Goal: Transaction & Acquisition: Book appointment/travel/reservation

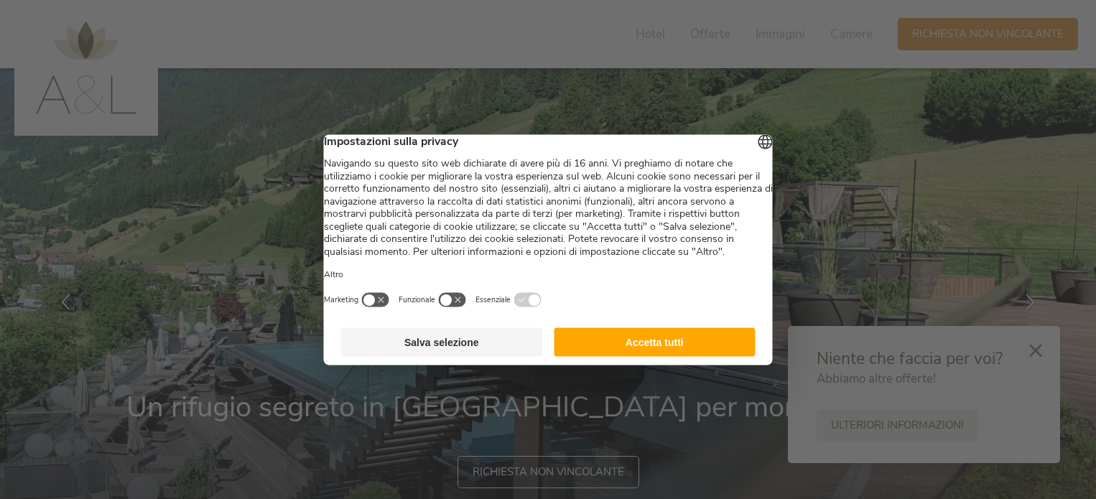
click at [649, 356] on button "Accetta tutti" at bounding box center [655, 342] width 202 height 29
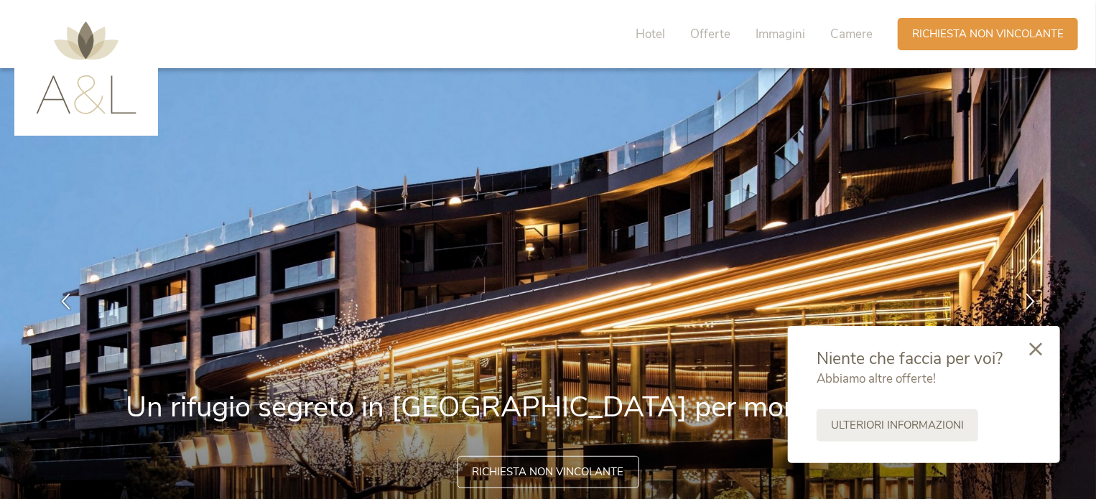
click at [1032, 344] on icon at bounding box center [1035, 349] width 13 height 13
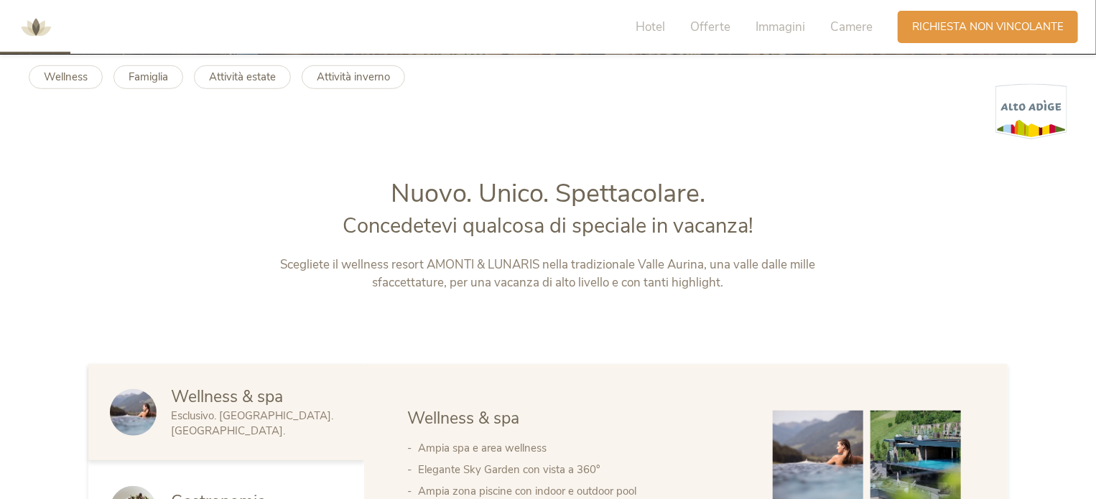
scroll to position [486, 0]
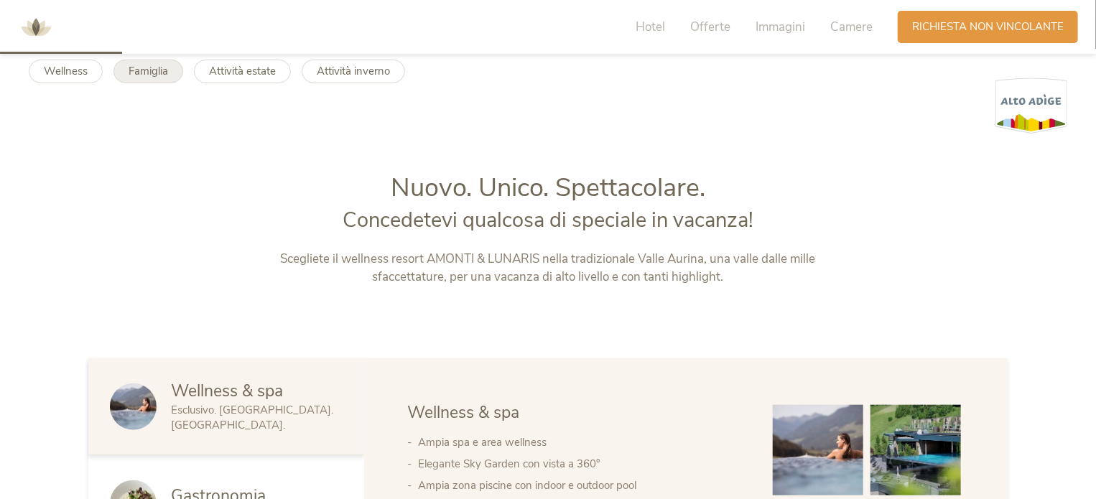
click at [144, 74] on b "Famiglia" at bounding box center [149, 71] width 40 height 14
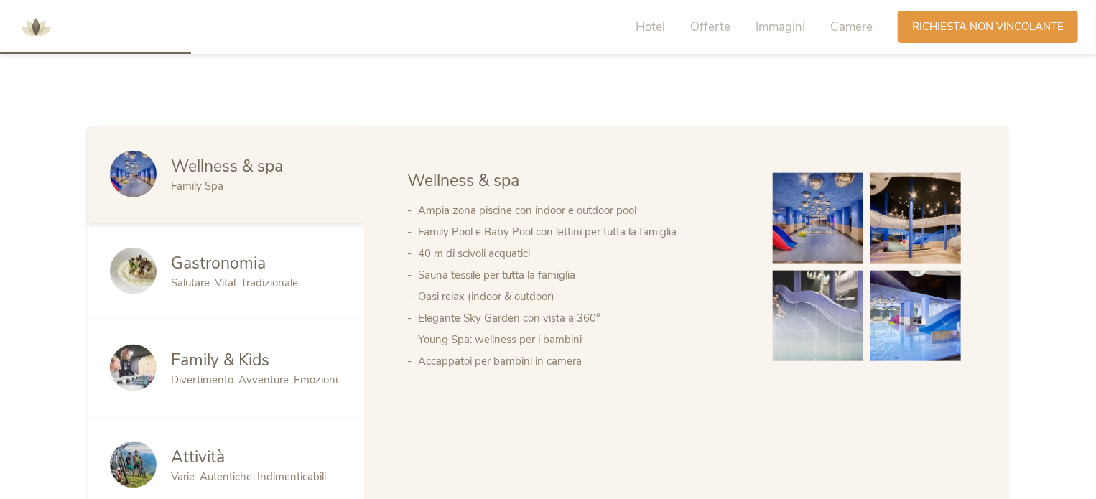
scroll to position [862, 0]
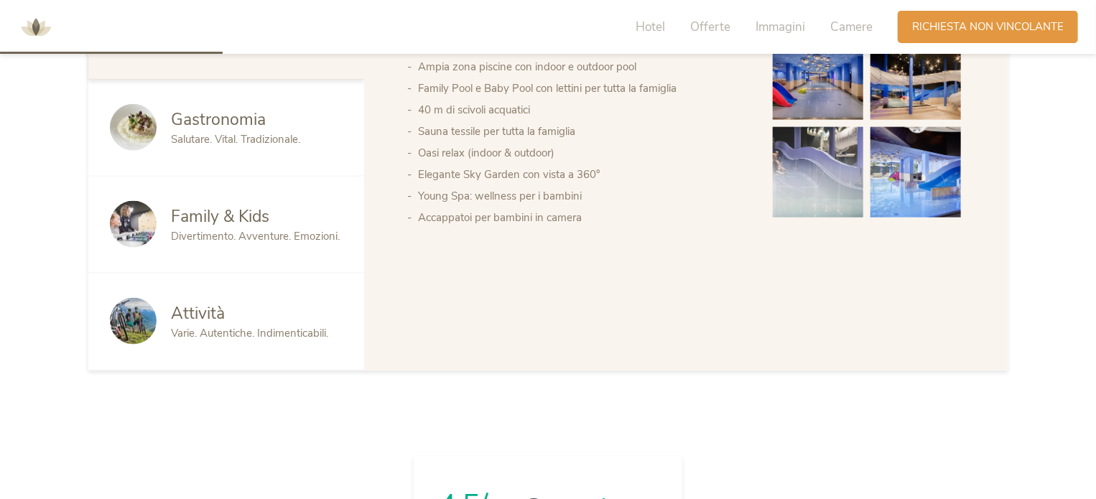
click at [188, 230] on span "Divertimento. Avventure. Emozioni." at bounding box center [255, 236] width 169 height 14
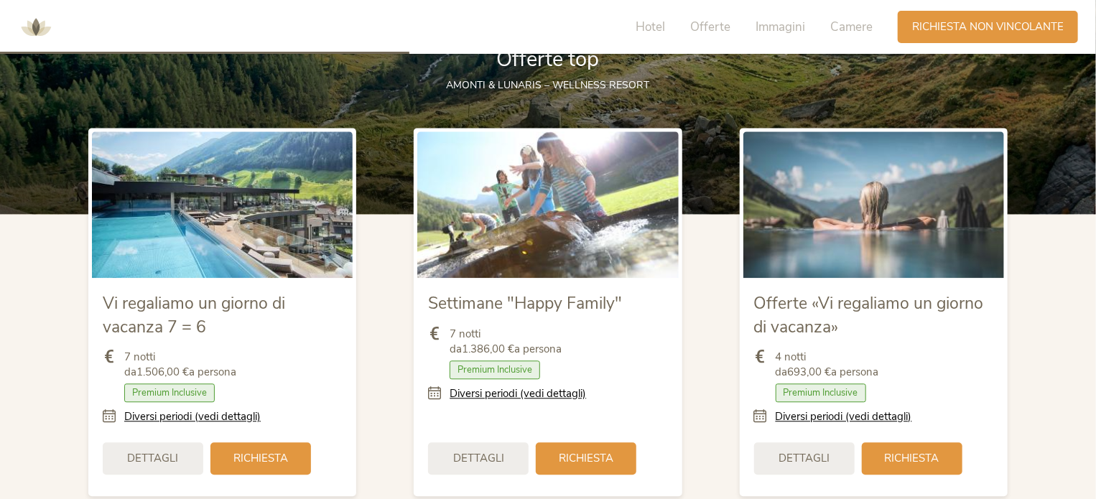
scroll to position [1588, 0]
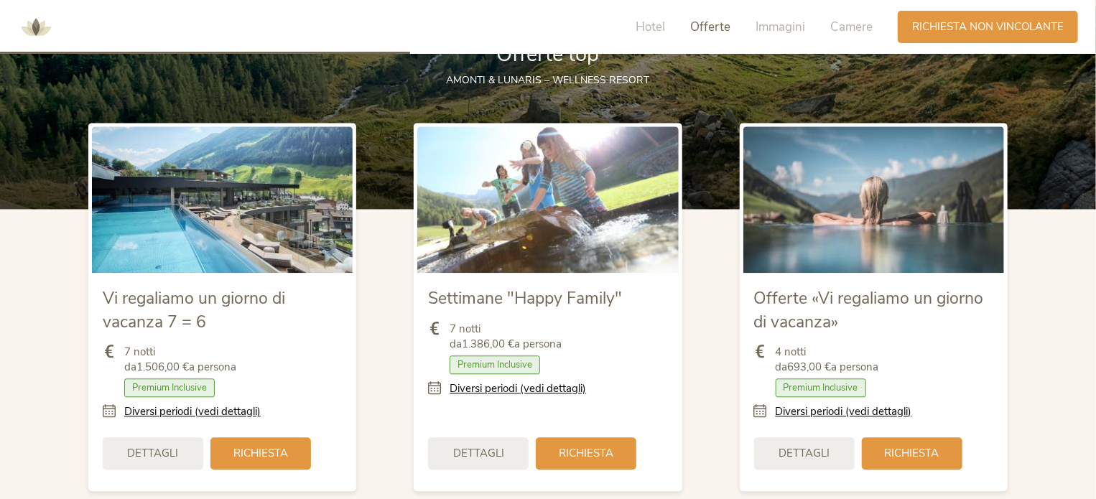
drag, startPoint x: 1099, startPoint y: 174, endPoint x: 1103, endPoint y: 223, distance: 49.7
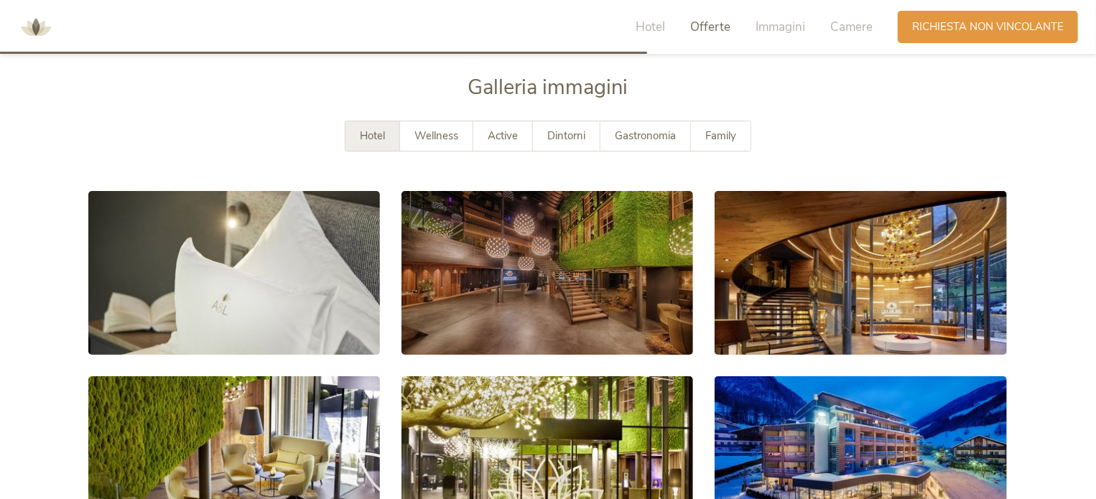
scroll to position [2511, 0]
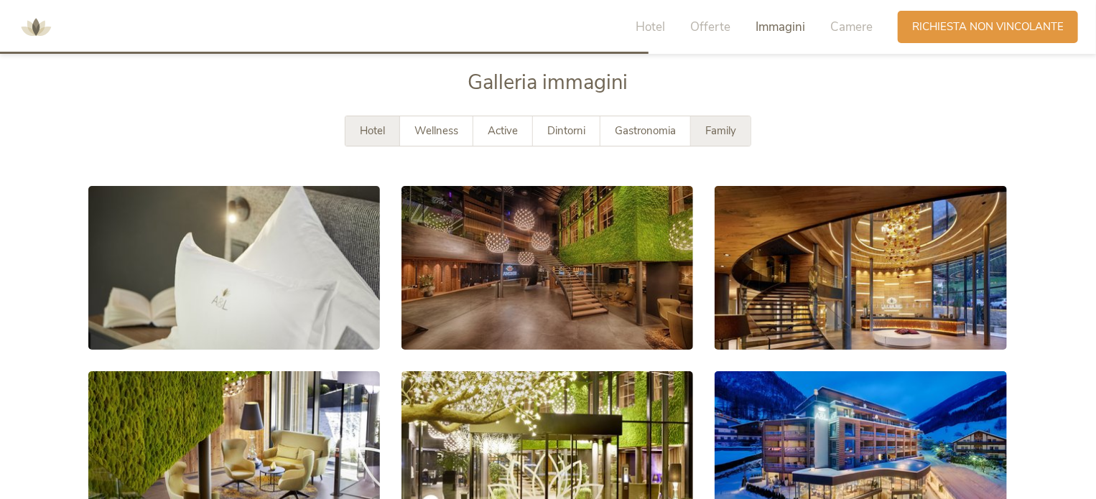
click at [736, 137] on span "Family" at bounding box center [720, 131] width 31 height 14
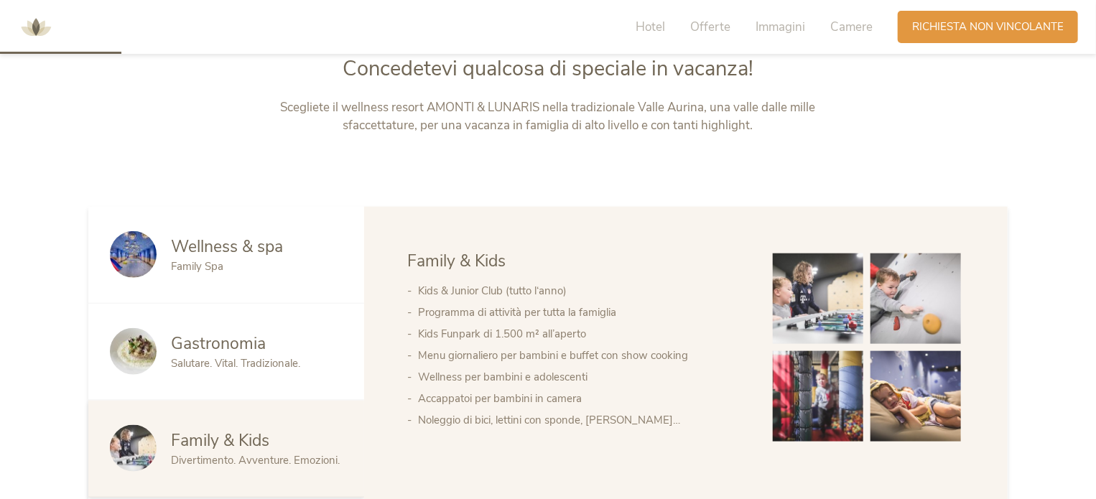
scroll to position [753, 0]
